Goal: Information Seeking & Learning: Compare options

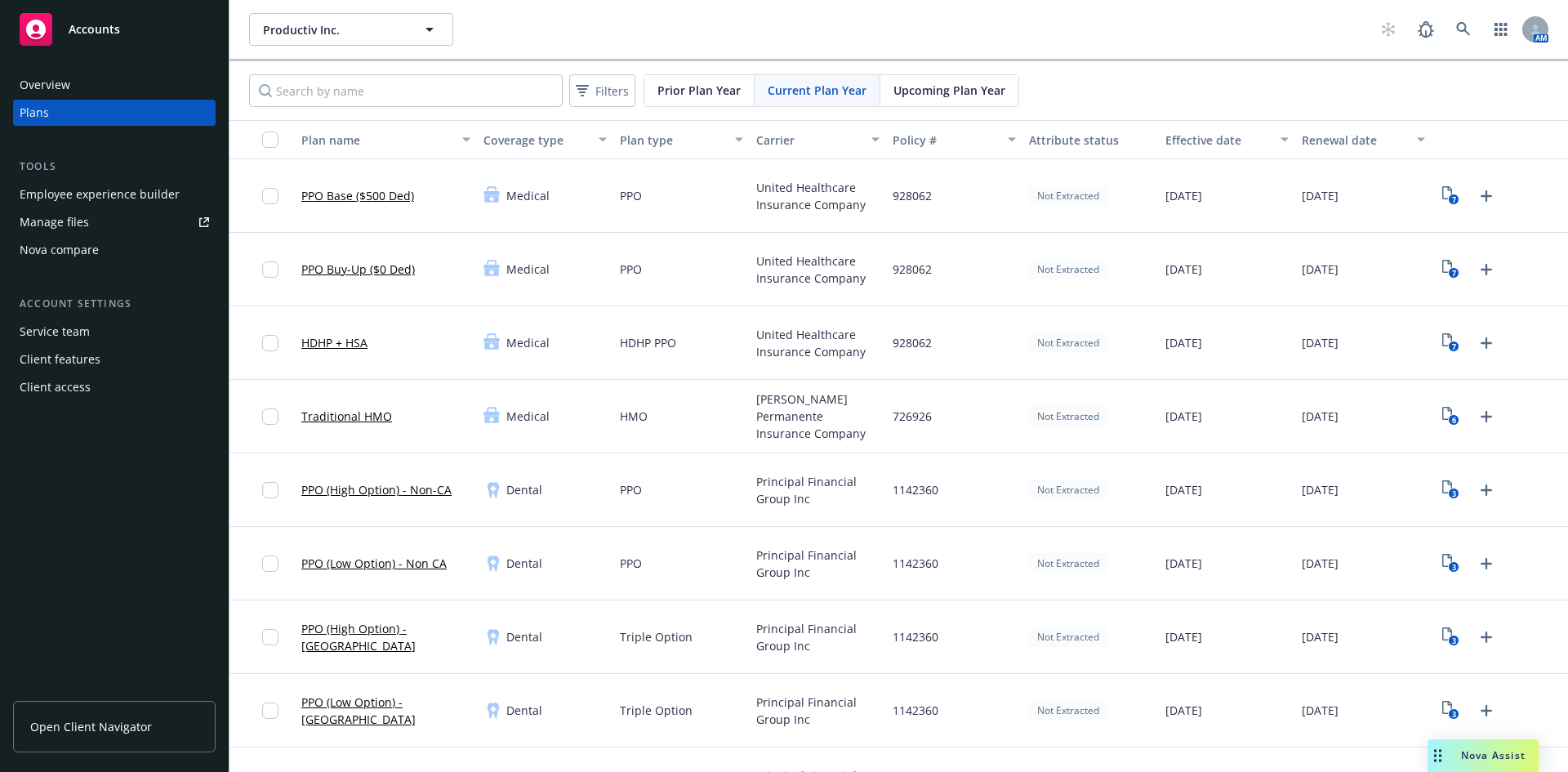
drag, startPoint x: 106, startPoint y: 248, endPoint x: 666, endPoint y: 322, distance: 564.9
click at [106, 248] on div "Nova compare" at bounding box center [114, 250] width 189 height 27
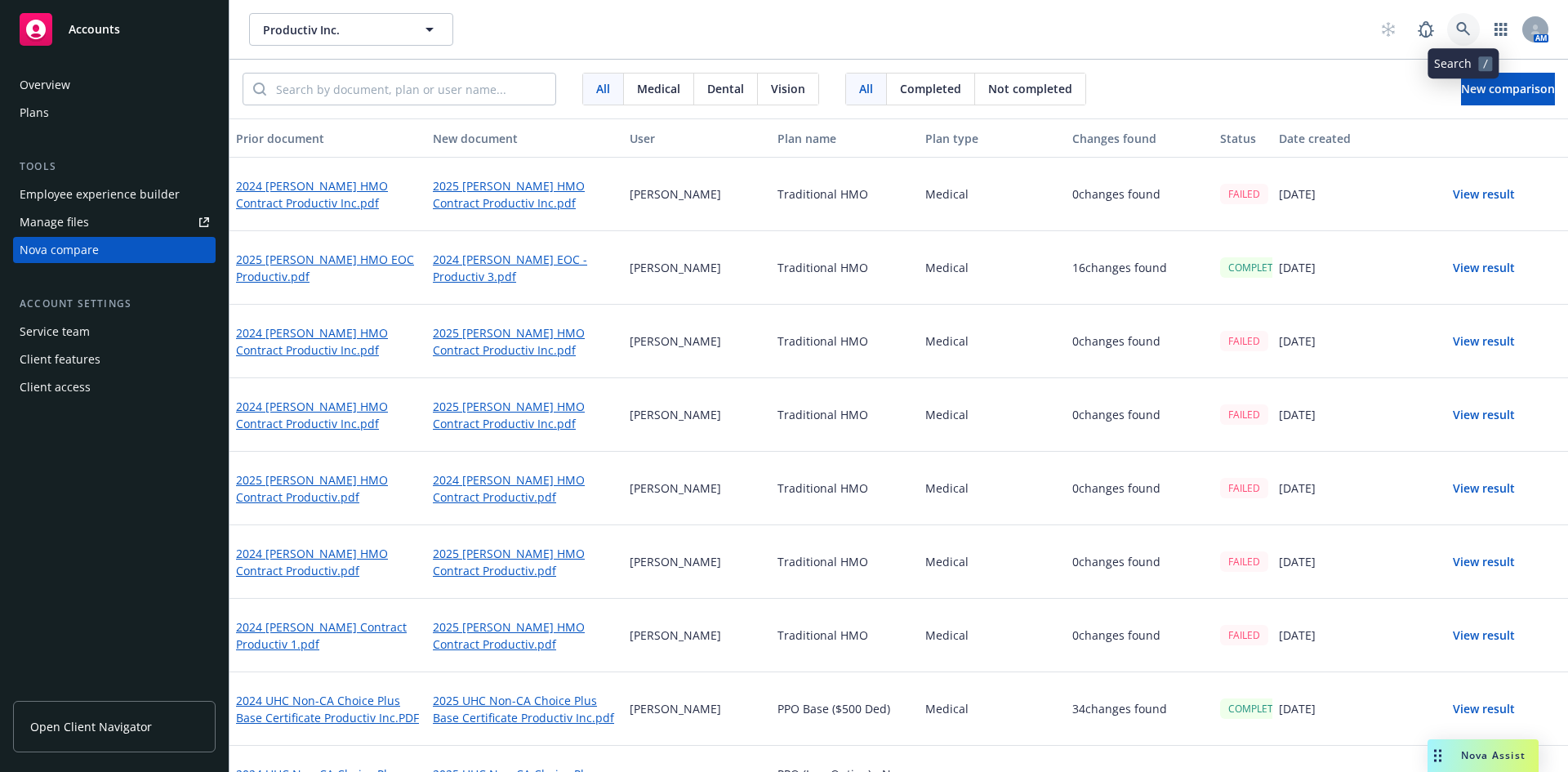
click at [1468, 27] on icon at bounding box center [1463, 29] width 15 height 15
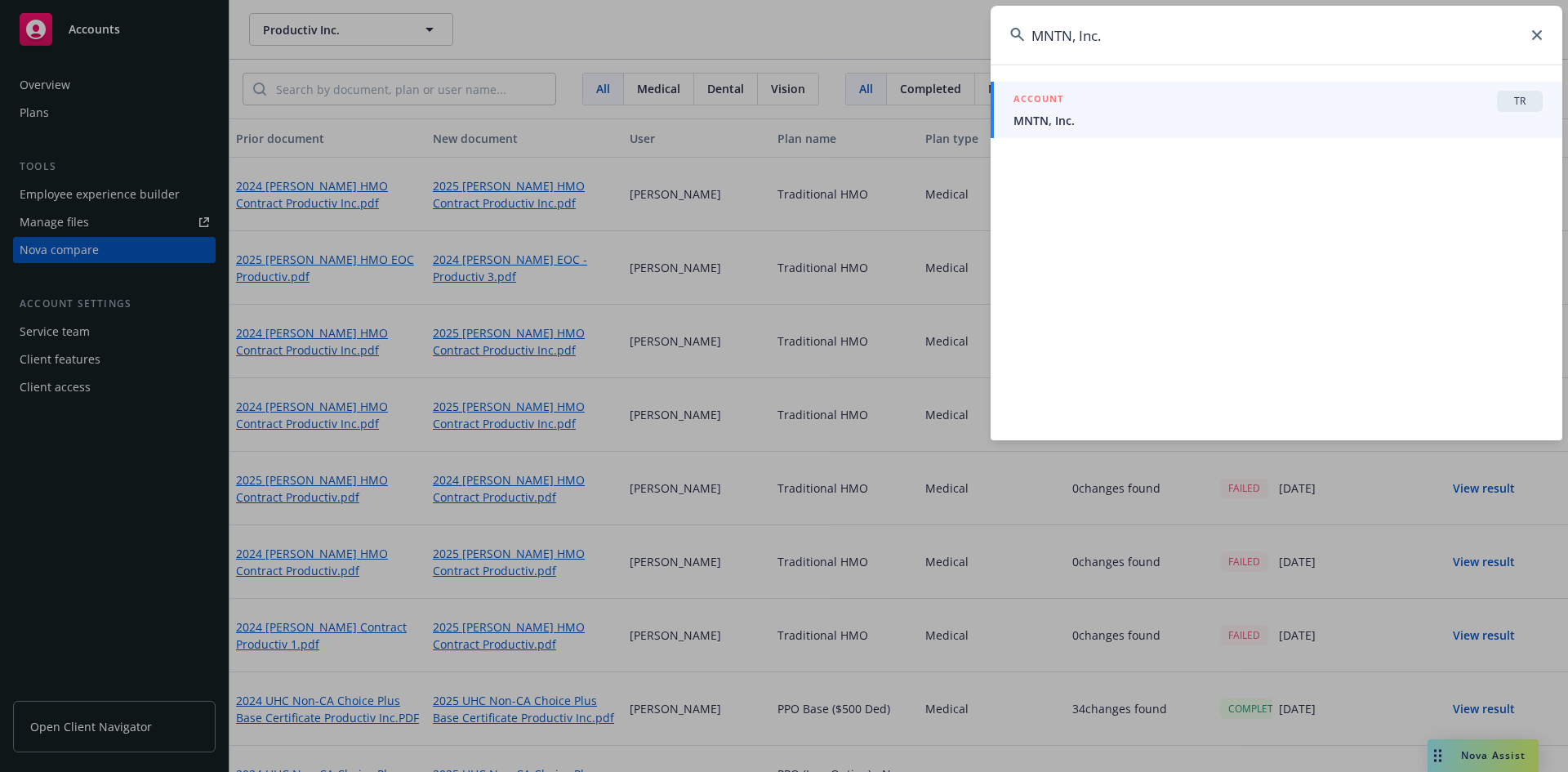
type input "MNTN, Inc."
click at [1237, 103] on div "ACCOUNT TR" at bounding box center [1277, 102] width 529 height 21
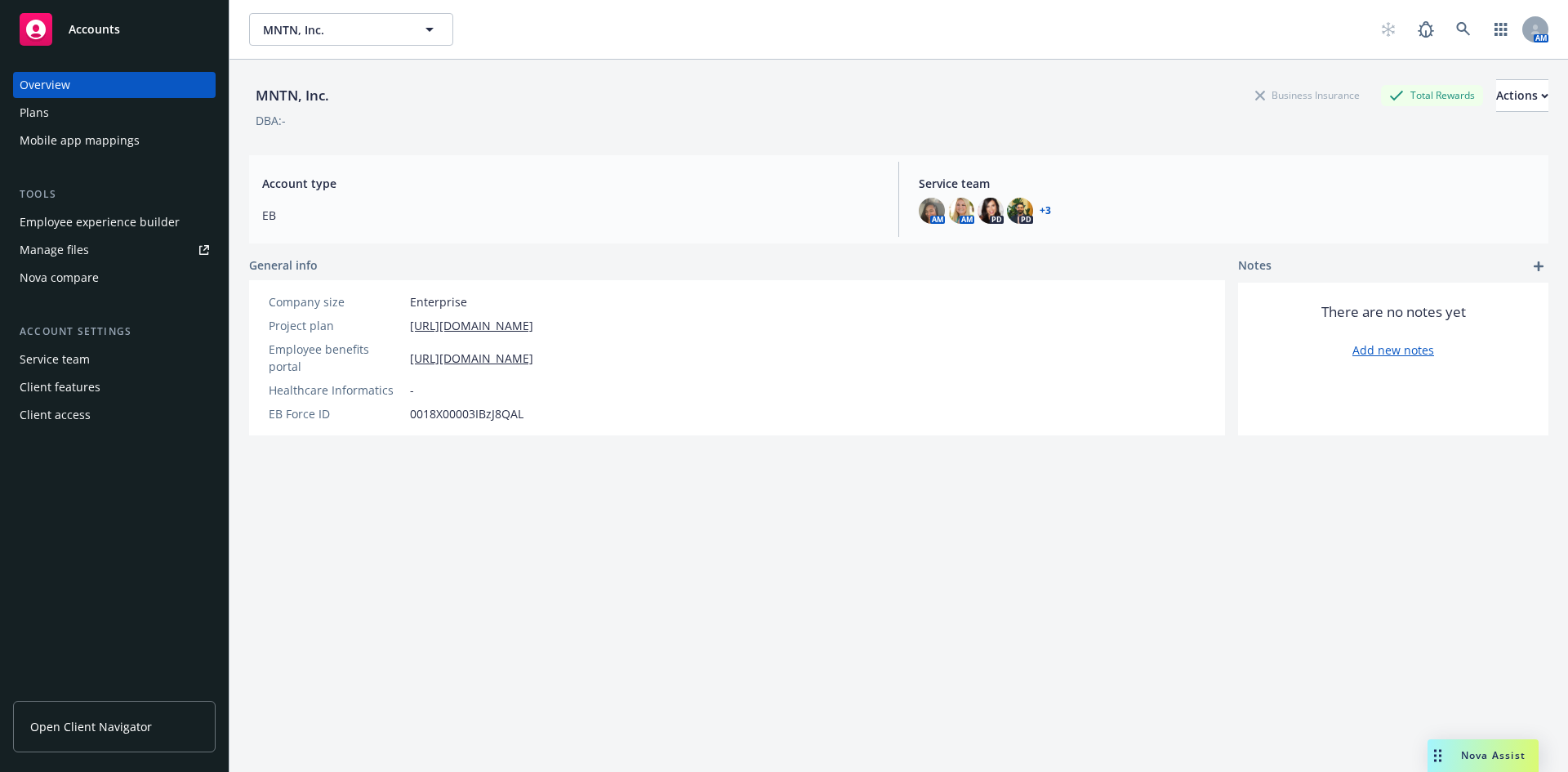
click at [89, 273] on div "Nova compare" at bounding box center [59, 278] width 80 height 27
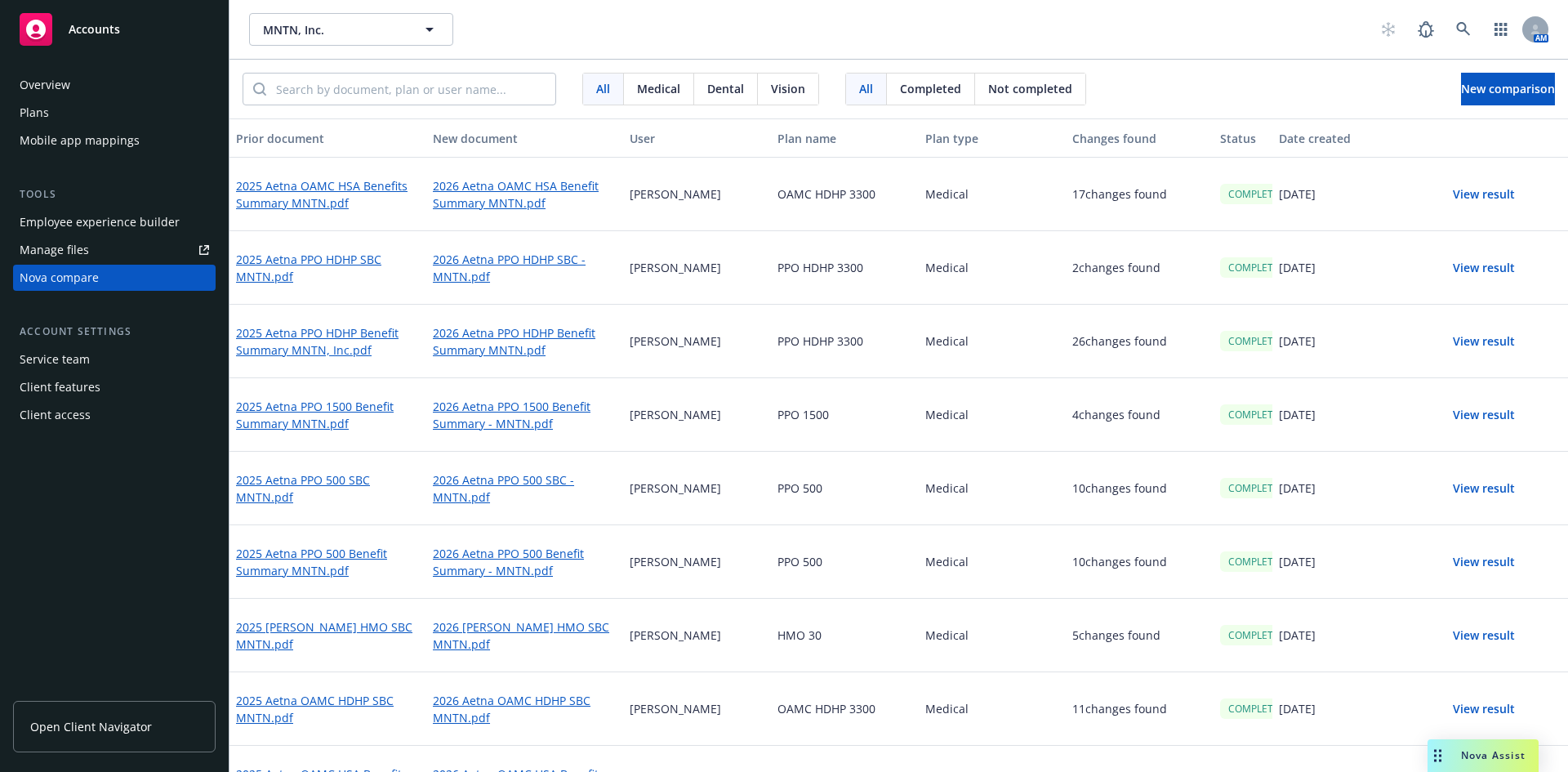
click at [1462, 271] on button "View result" at bounding box center [1483, 268] width 114 height 33
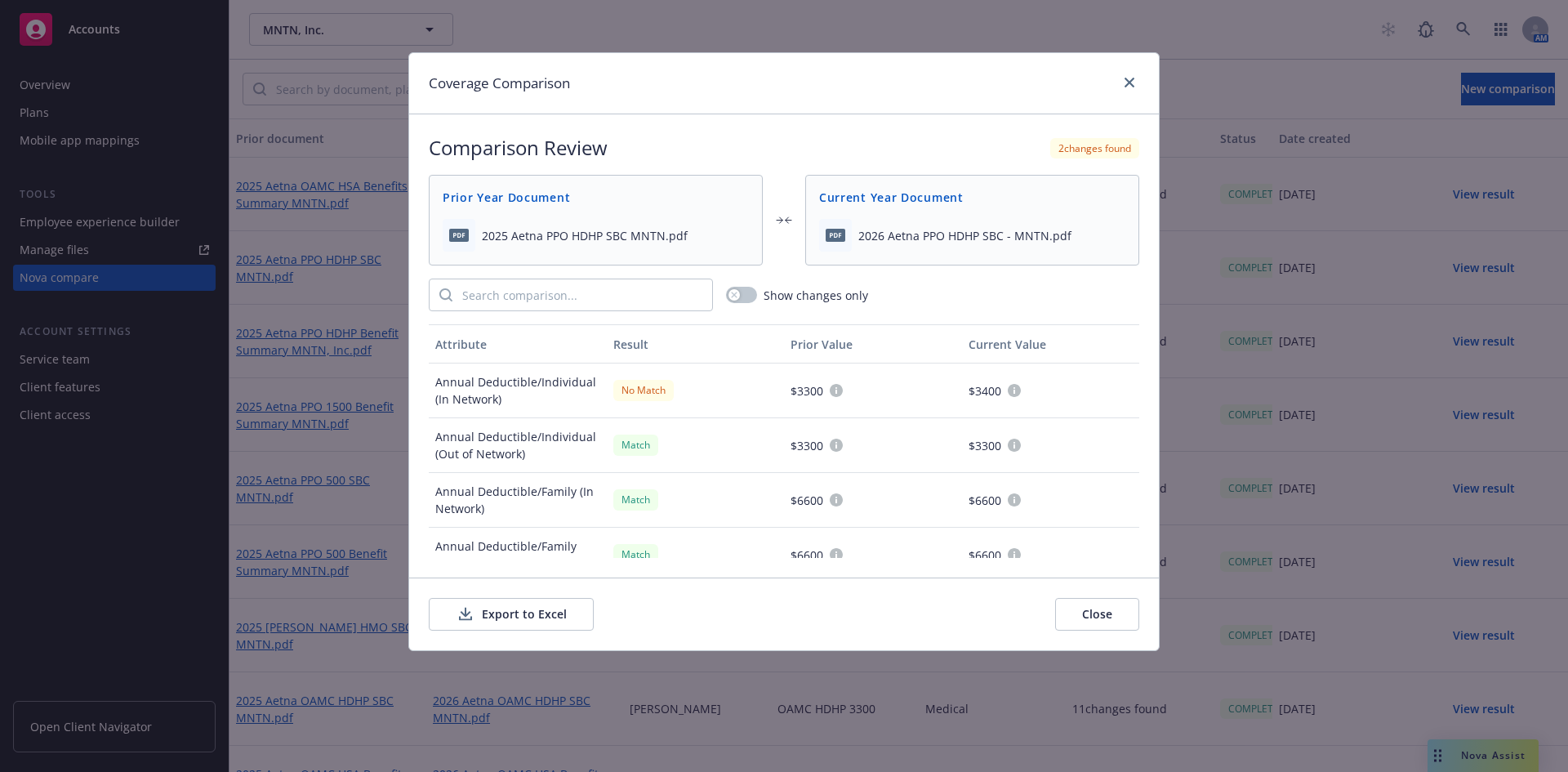
click at [520, 606] on button "Export to Excel" at bounding box center [511, 614] width 165 height 33
